Goal: Transaction & Acquisition: Purchase product/service

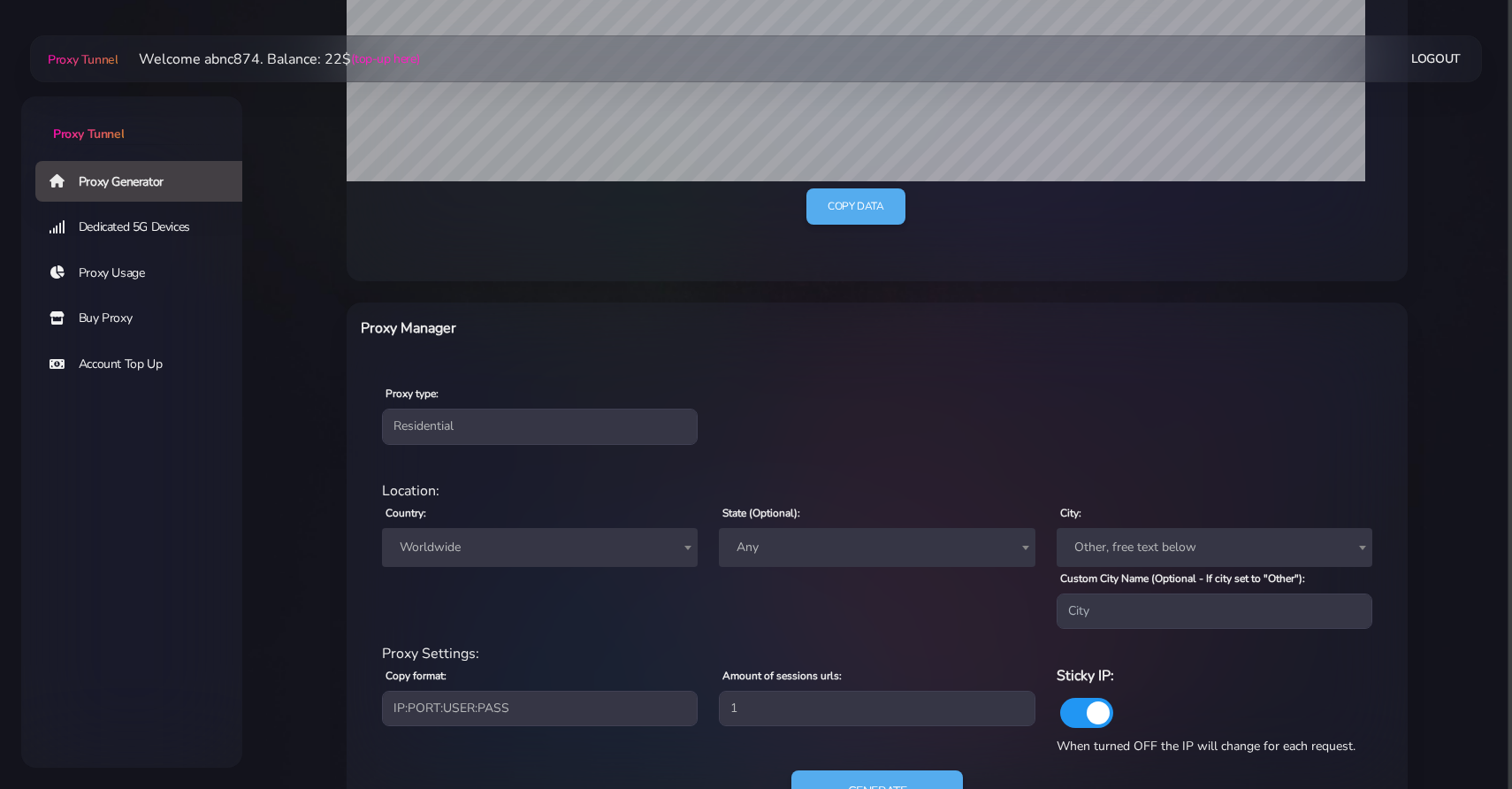
scroll to position [515, 0]
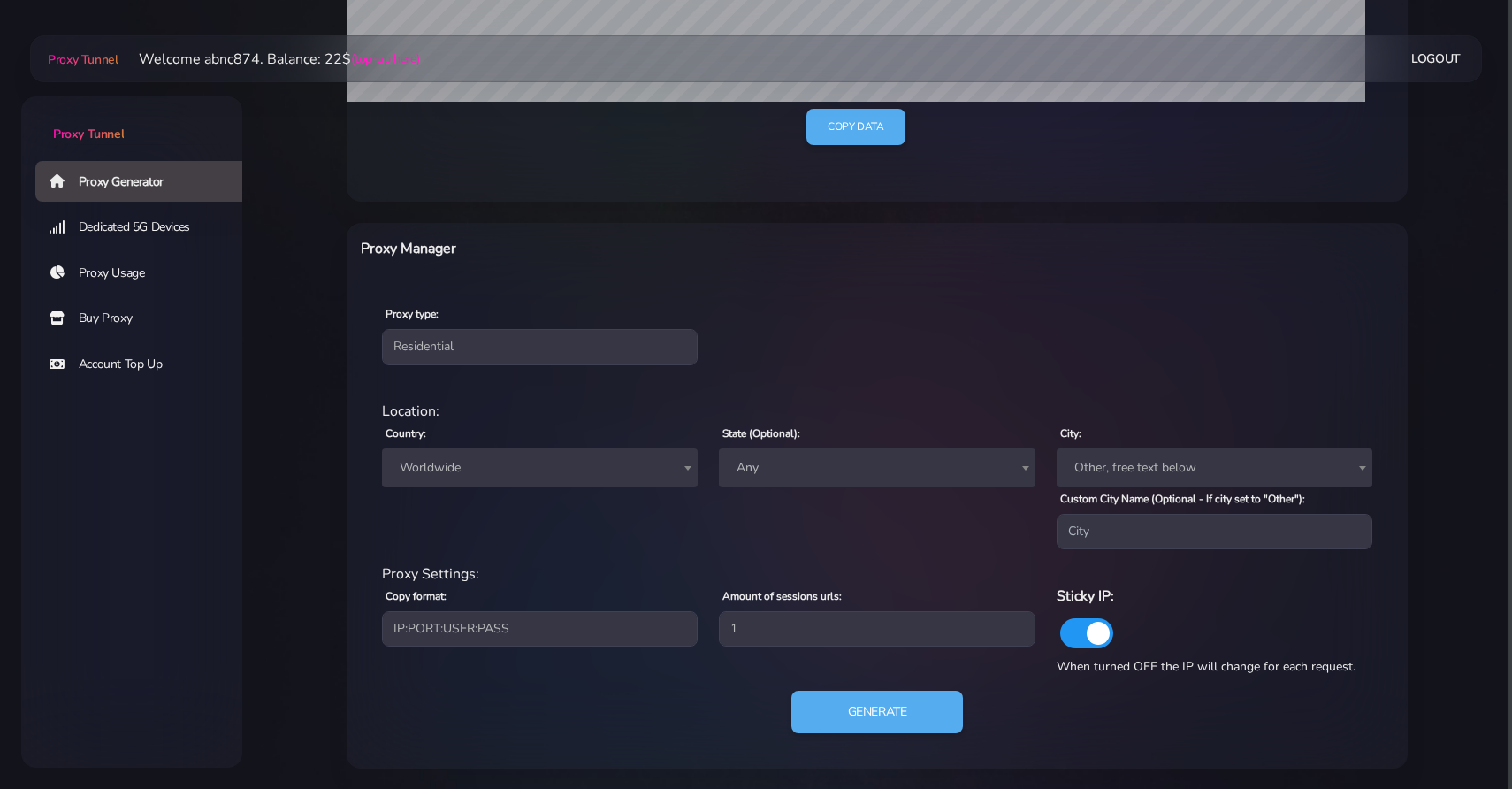
click at [156, 221] on link "Dedicated 5G Devices" at bounding box center [146, 227] width 221 height 40
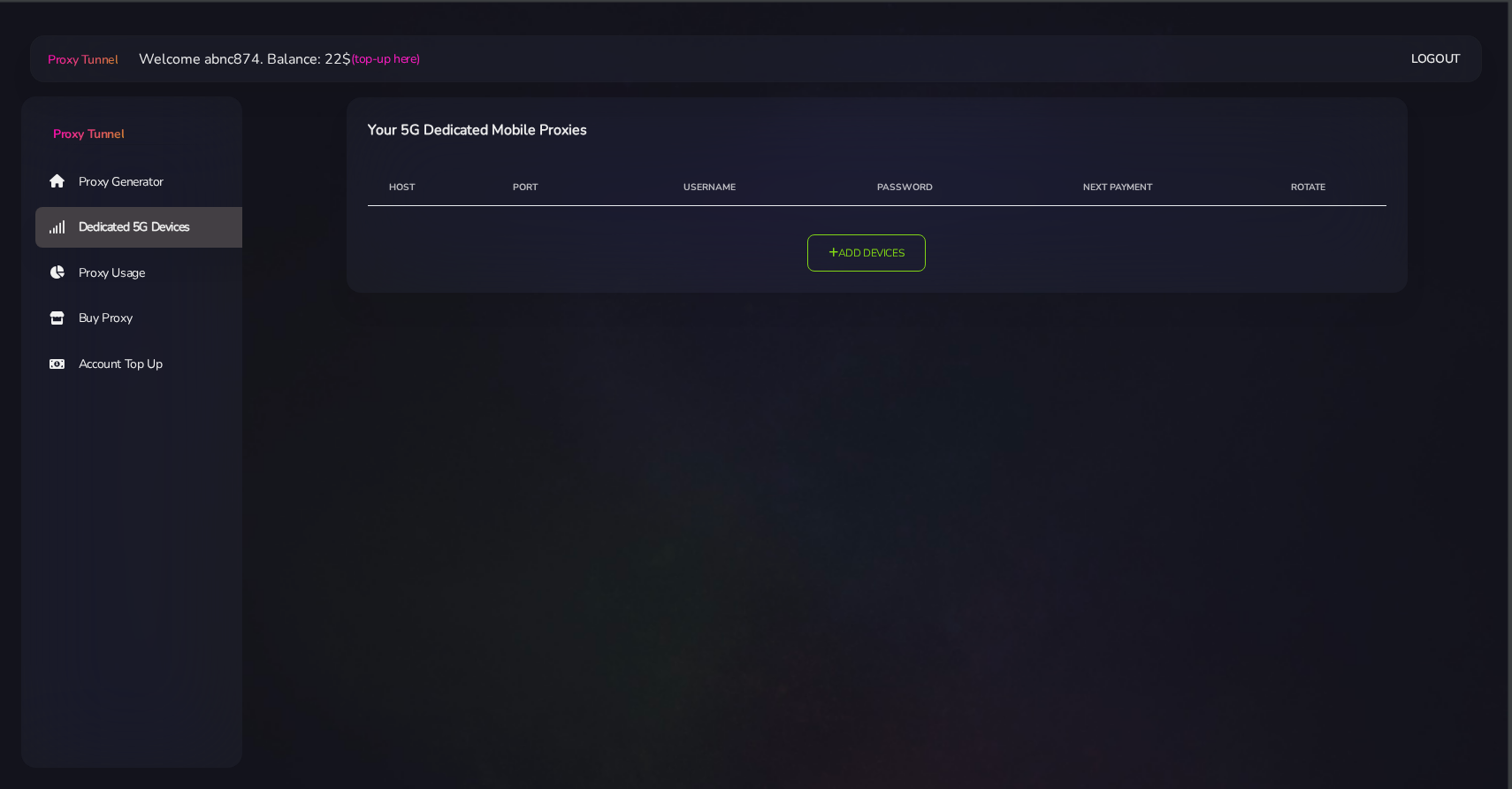
click at [166, 192] on link "Proxy Generator" at bounding box center [146, 181] width 221 height 40
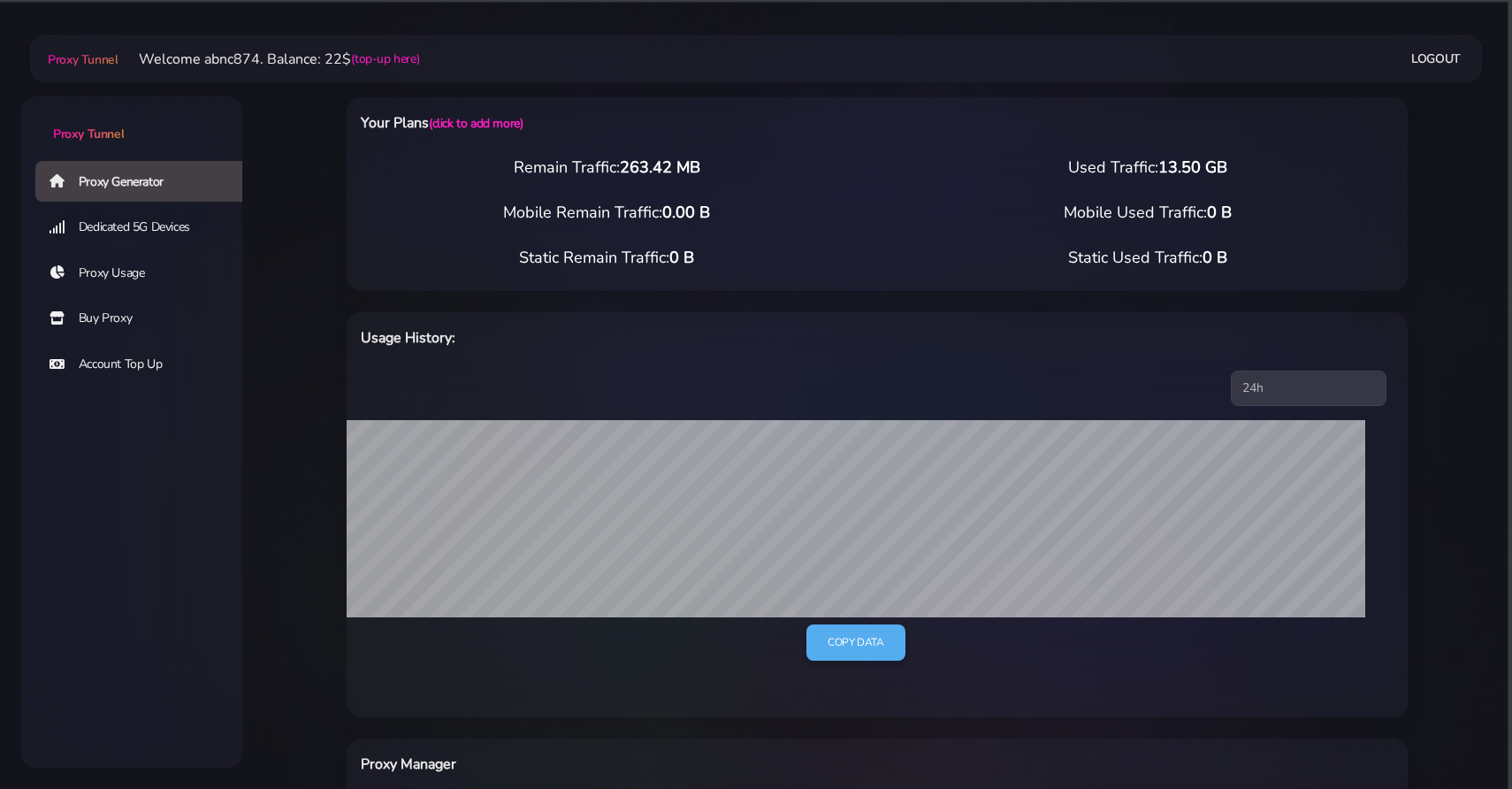
click at [103, 319] on link "Buy Proxy" at bounding box center [146, 318] width 221 height 40
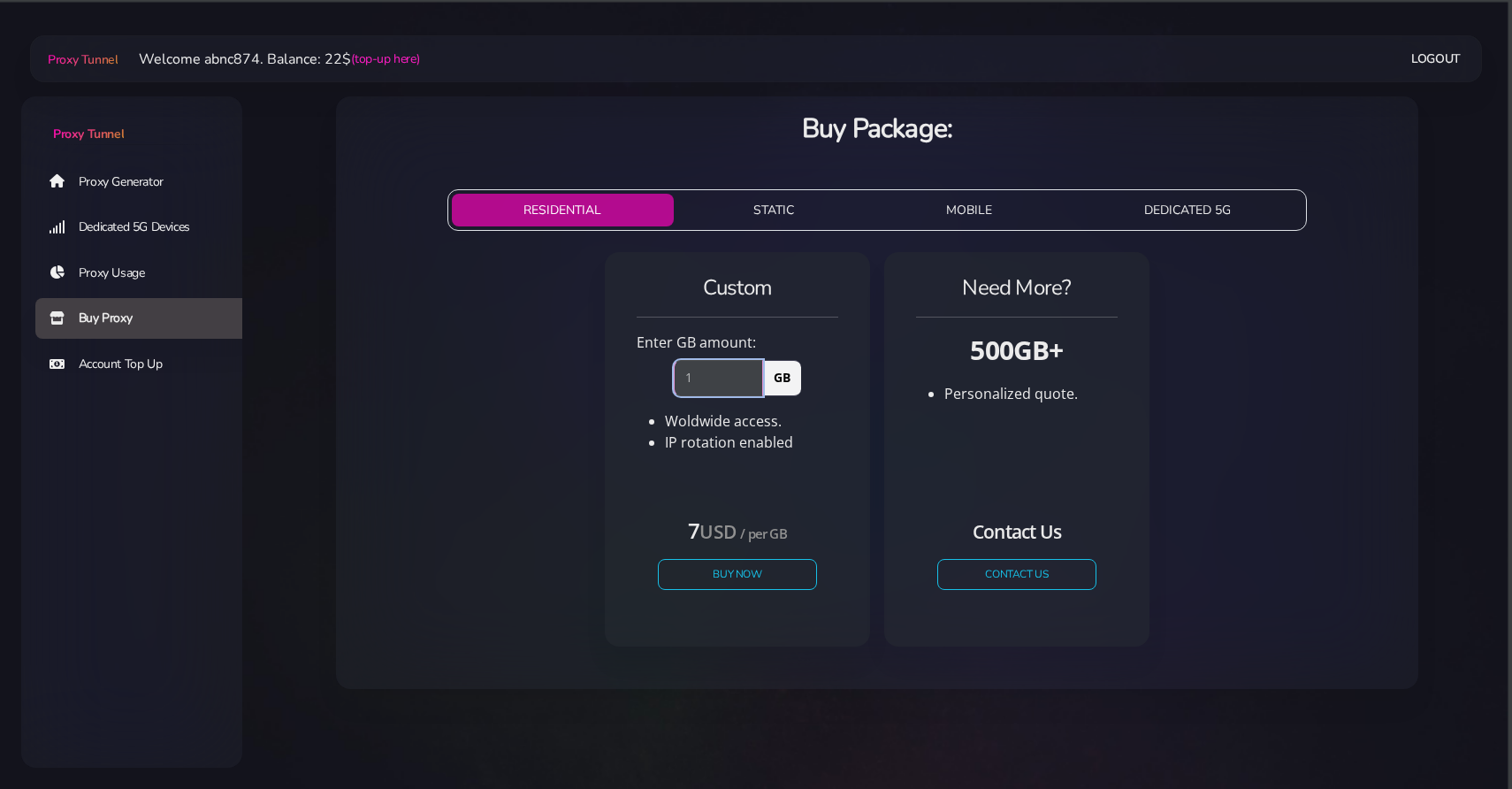
type input "1"
click at [756, 376] on input "1" at bounding box center [718, 377] width 89 height 35
click at [770, 568] on button "Buy Now" at bounding box center [737, 575] width 163 height 31
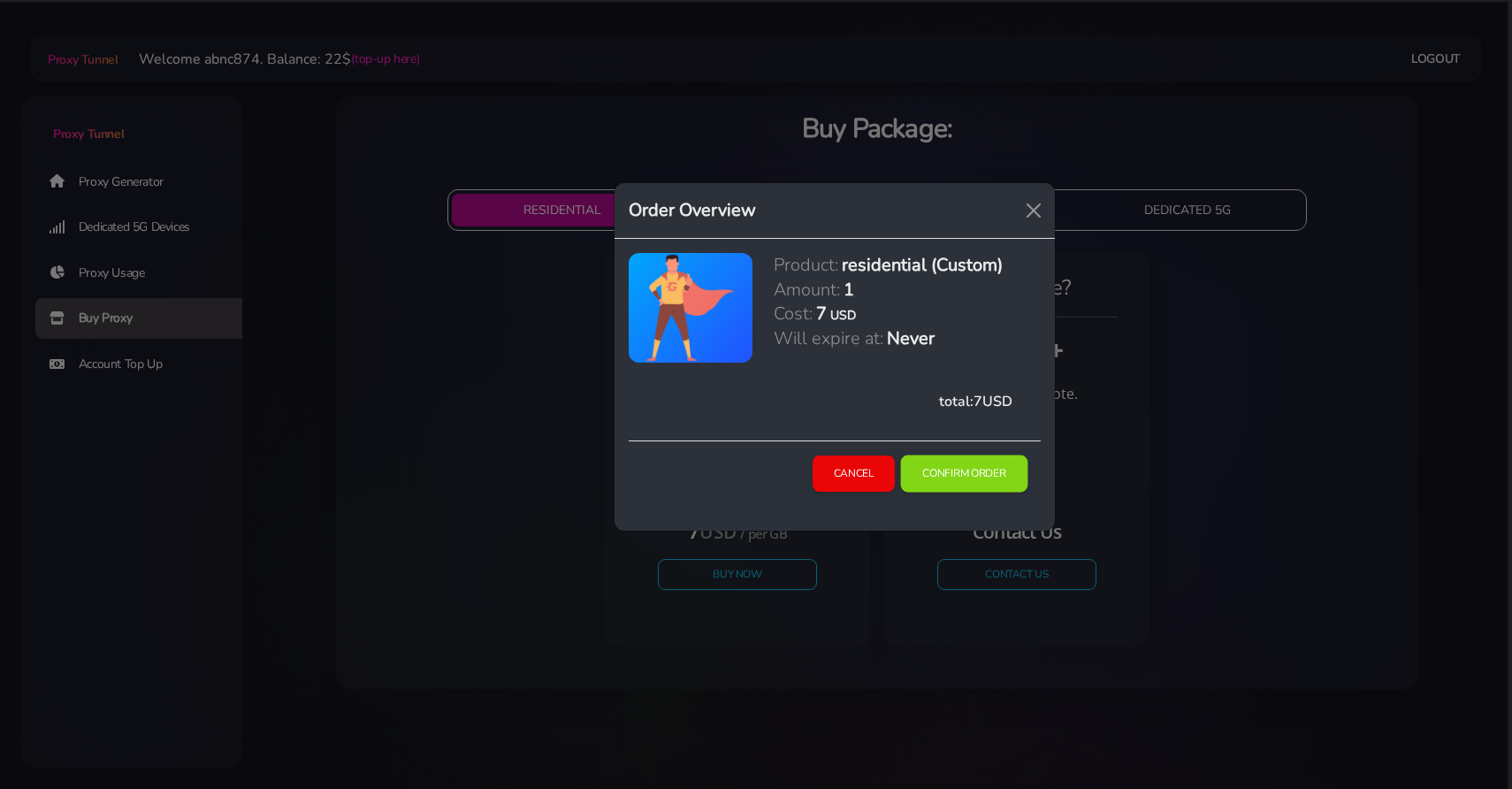
click at [974, 476] on button "Confirm Order" at bounding box center [964, 474] width 127 height 37
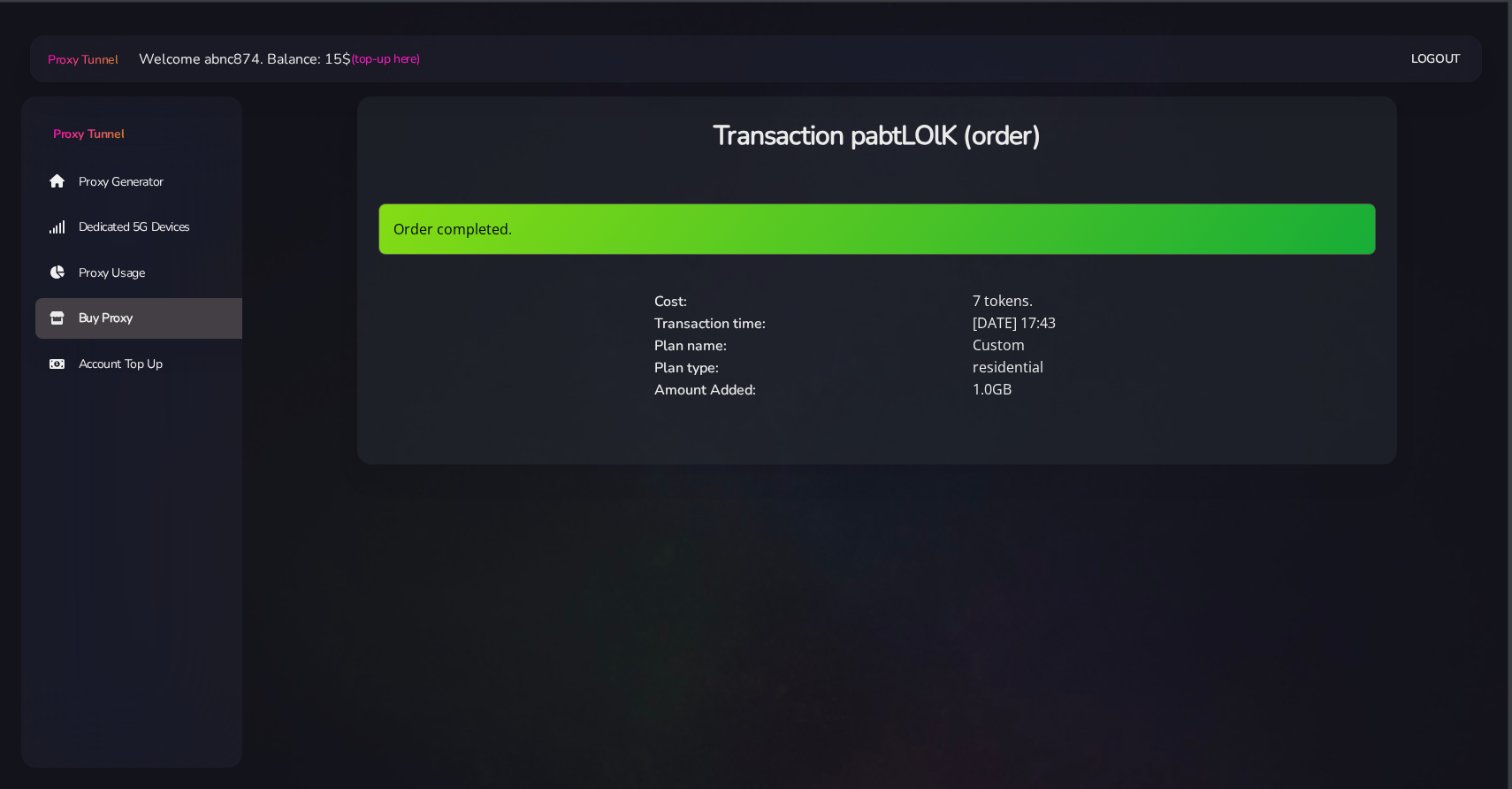
click at [95, 173] on link "Proxy Generator" at bounding box center [146, 181] width 221 height 40
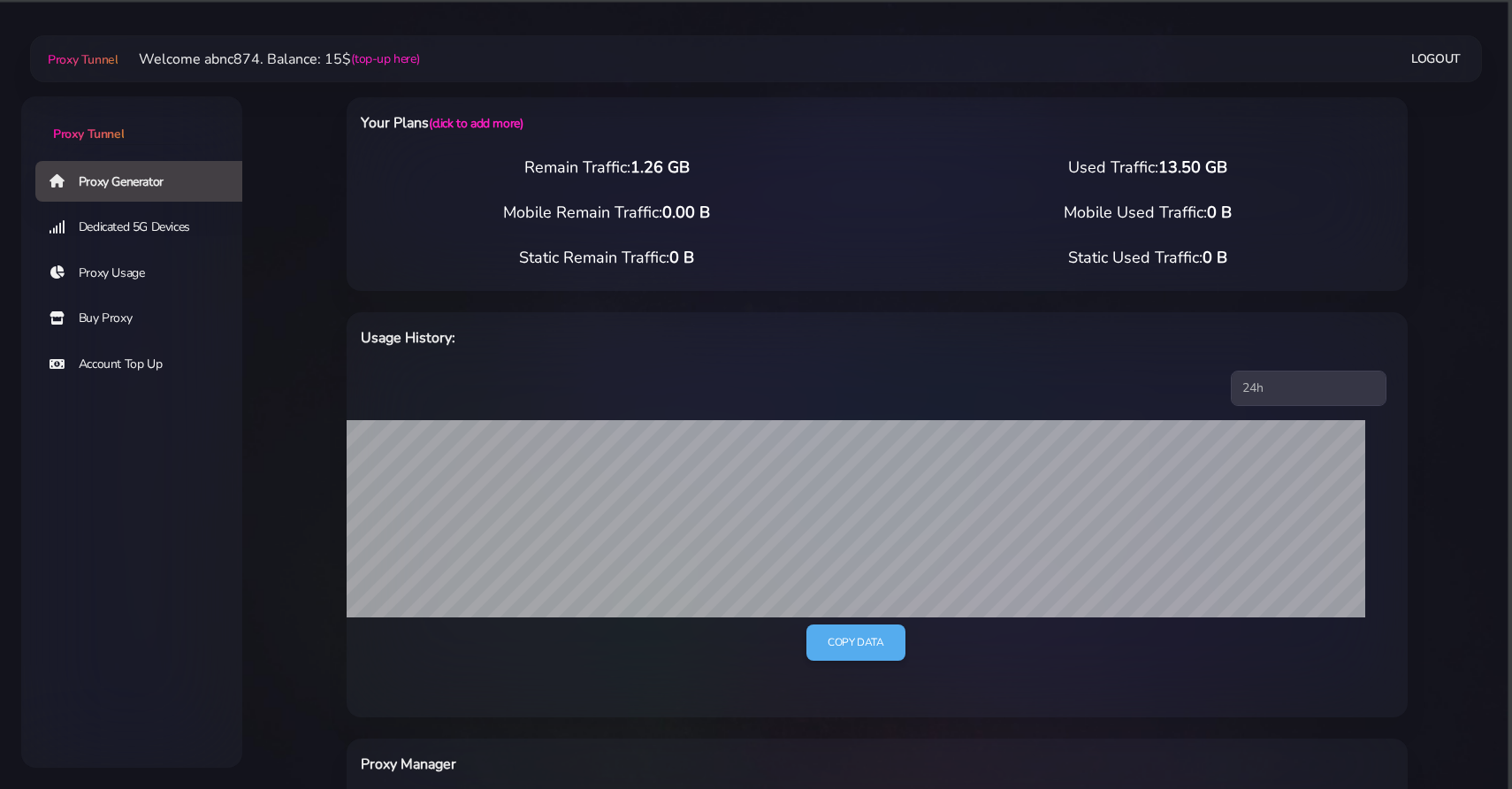
click at [264, 176] on main "Proxy Tunnel Welcome abnc874. Balance: 15$ (top-up here) Logout" at bounding box center [877, 673] width 1270 height 1222
